Goal: Information Seeking & Learning: Learn about a topic

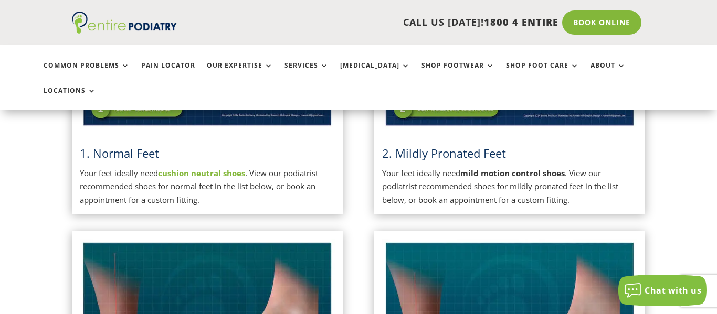
scroll to position [361, 0]
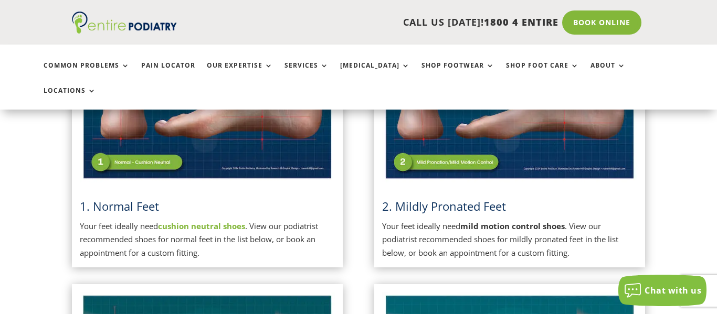
click at [223, 156] on img at bounding box center [207, 93] width 255 height 180
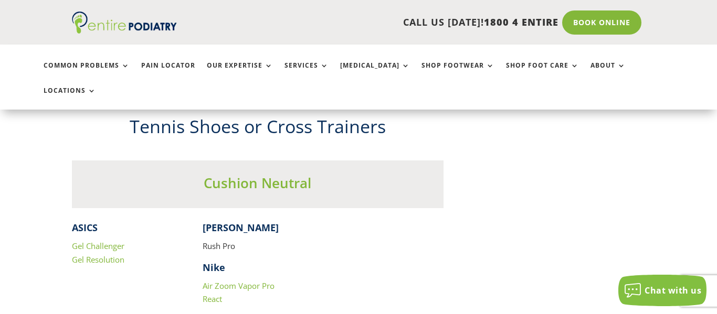
scroll to position [1038, 0]
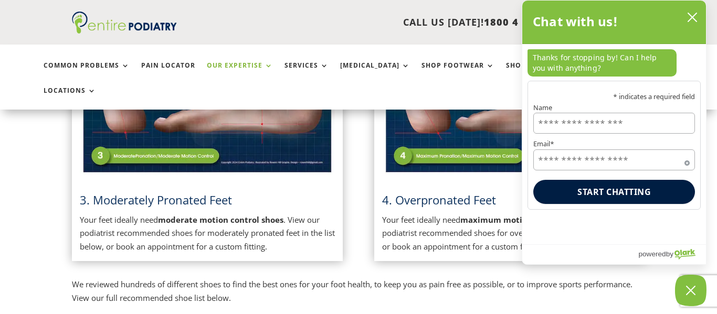
scroll to position [659, 0]
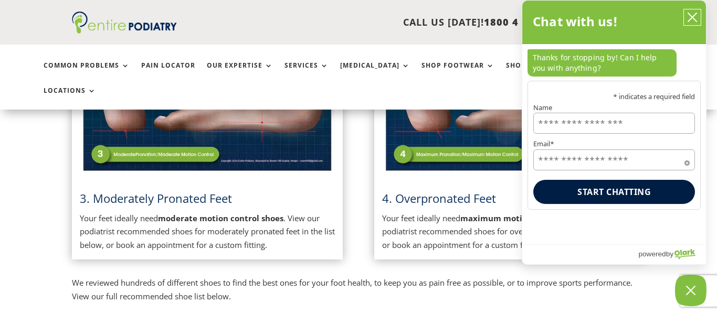
click at [692, 19] on icon "close chatbox" at bounding box center [692, 17] width 10 height 10
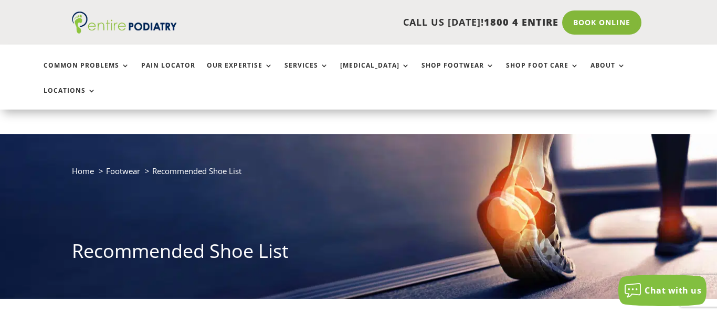
scroll to position [264, 0]
